Goal: Navigation & Orientation: Find specific page/section

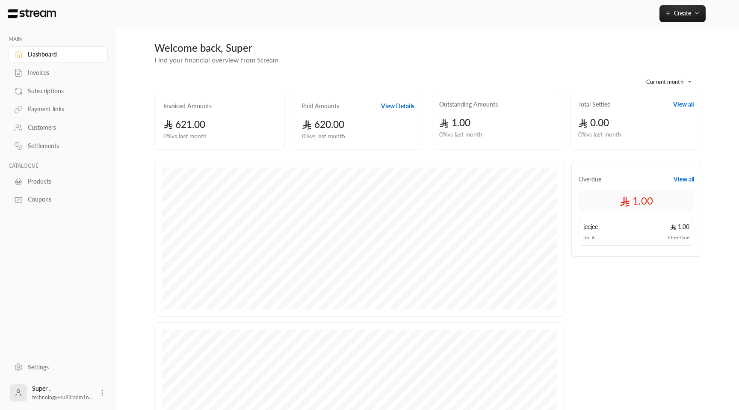
click at [52, 95] on div "Subscriptions" at bounding box center [62, 91] width 69 height 9
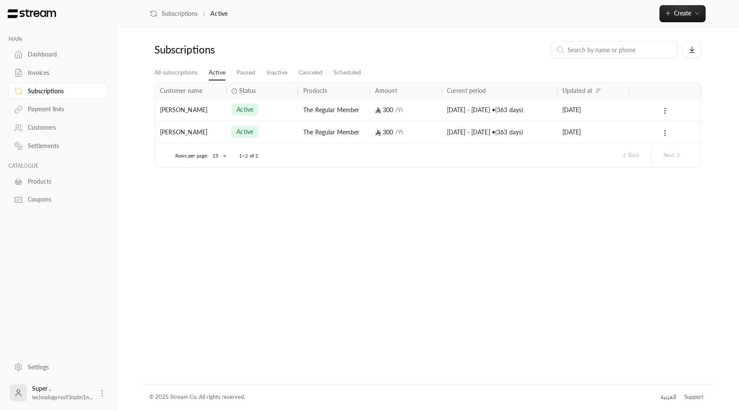
click at [51, 75] on div "Invoices" at bounding box center [62, 72] width 69 height 9
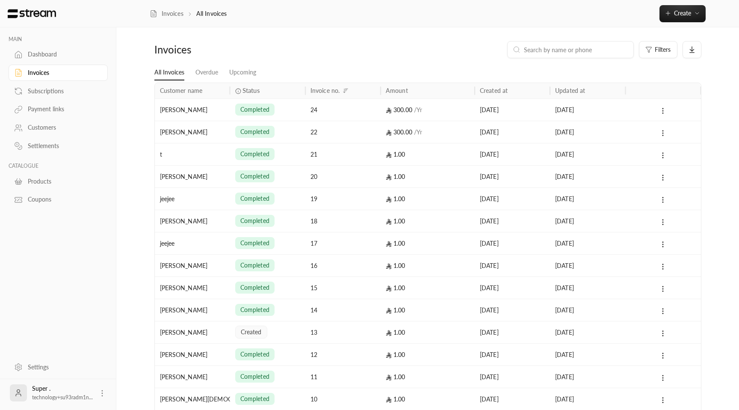
click at [51, 59] on div "Dashboard" at bounding box center [62, 54] width 69 height 9
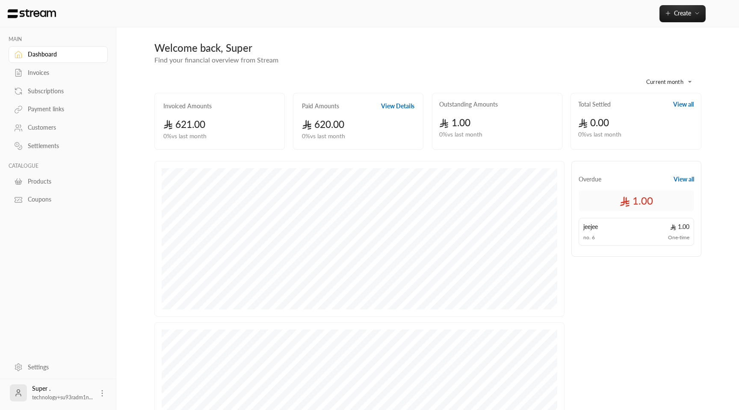
click at [46, 71] on div "Invoices" at bounding box center [62, 72] width 69 height 9
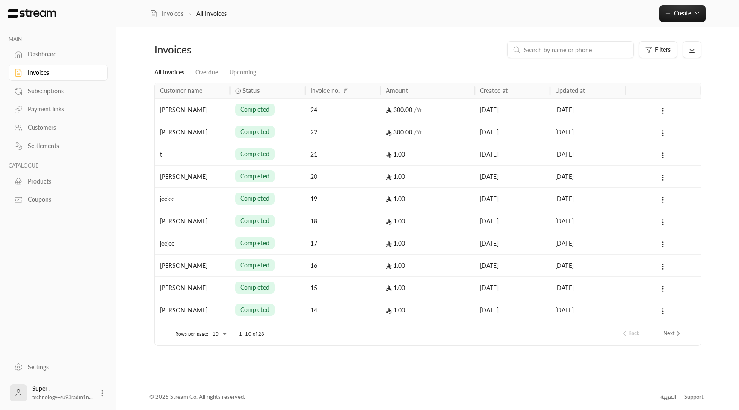
click at [54, 111] on div "Payment links" at bounding box center [62, 109] width 69 height 9
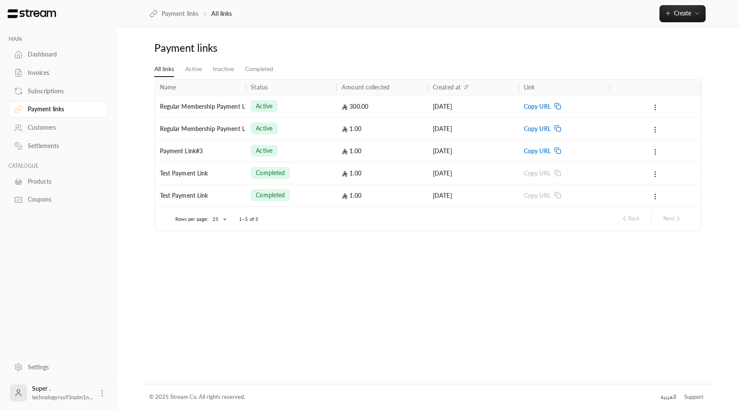
click at [319, 103] on div "active" at bounding box center [291, 106] width 81 height 22
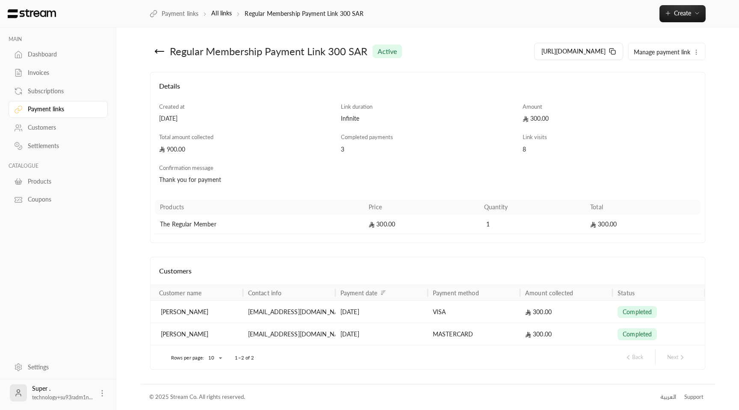
click at [42, 56] on div "Dashboard" at bounding box center [62, 54] width 69 height 9
